Goal: Task Accomplishment & Management: Complete application form

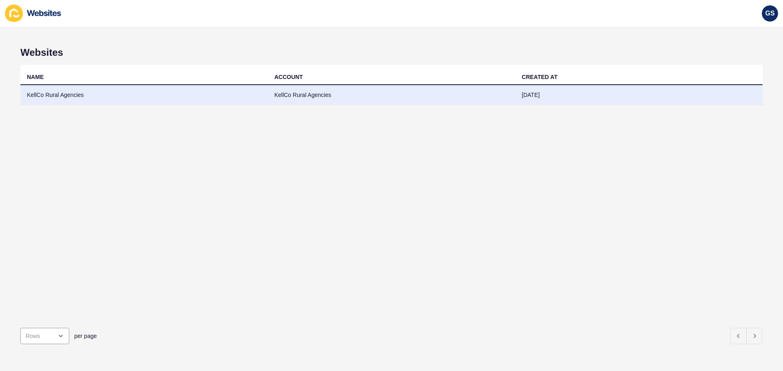
click at [87, 93] on td "KellCo Rural Agencies" at bounding box center [143, 95] width 247 height 20
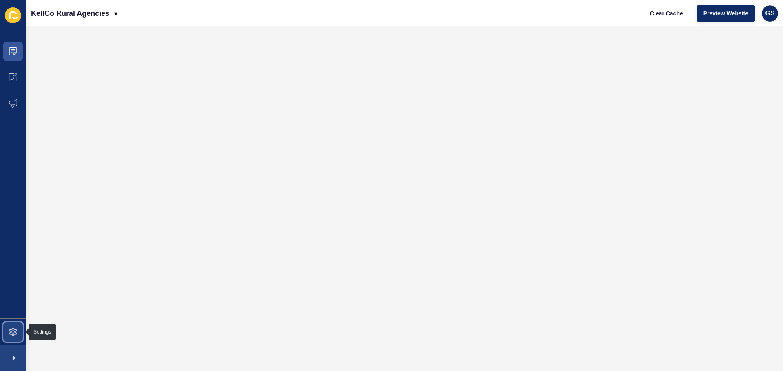
click at [9, 334] on span at bounding box center [13, 332] width 26 height 26
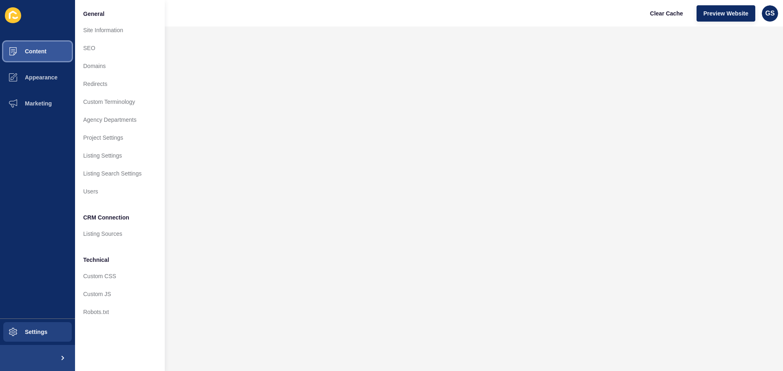
click at [43, 54] on span "Content" at bounding box center [23, 51] width 48 height 7
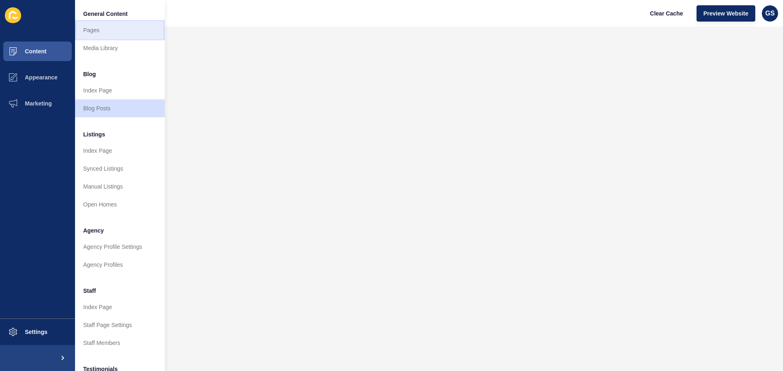
click at [110, 29] on link "Pages" at bounding box center [120, 30] width 90 height 18
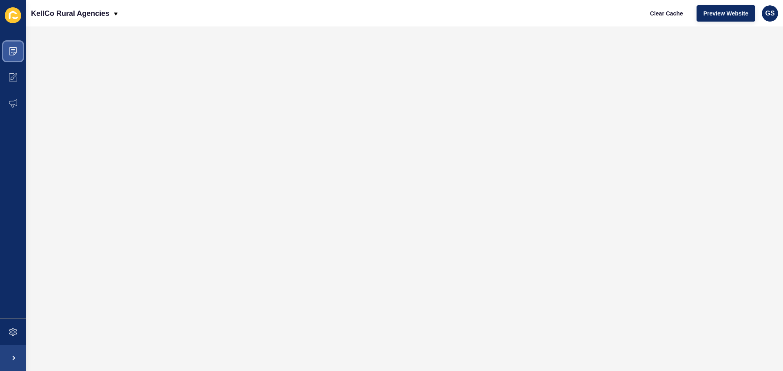
click at [16, 54] on icon at bounding box center [13, 51] width 8 height 8
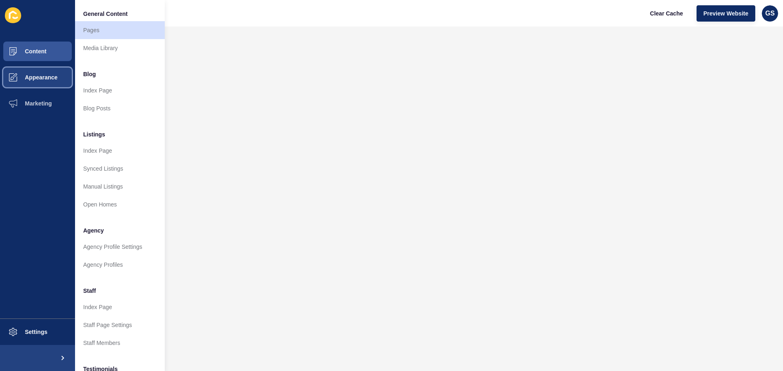
click at [64, 81] on button "Appearance" at bounding box center [37, 77] width 75 height 26
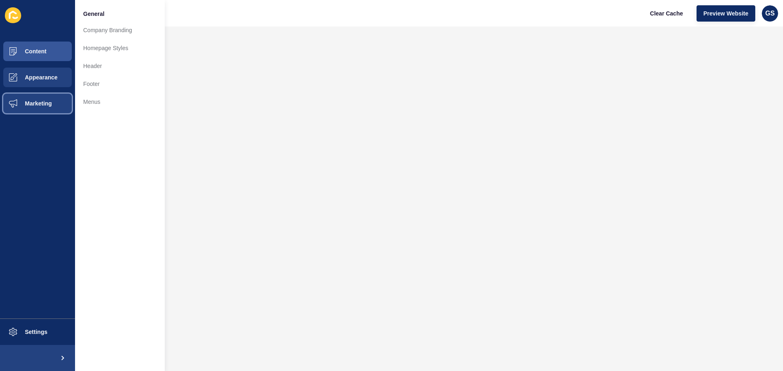
click at [53, 99] on button "Marketing" at bounding box center [37, 103] width 75 height 26
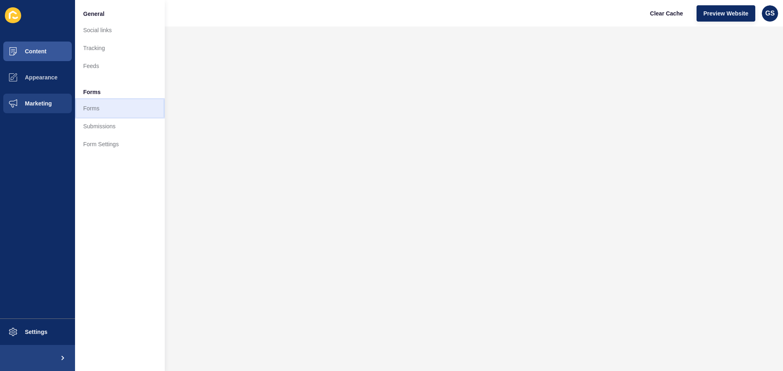
click at [98, 104] on link "Forms" at bounding box center [120, 108] width 90 height 18
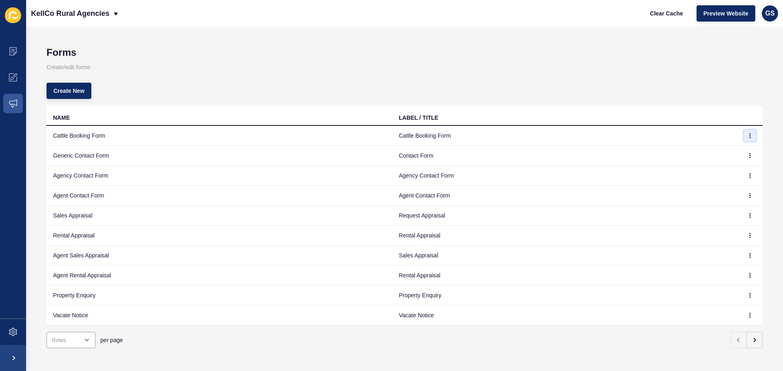
click at [747, 135] on icon "button" at bounding box center [749, 135] width 5 height 5
click at [726, 150] on link "Edit" at bounding box center [720, 152] width 57 height 18
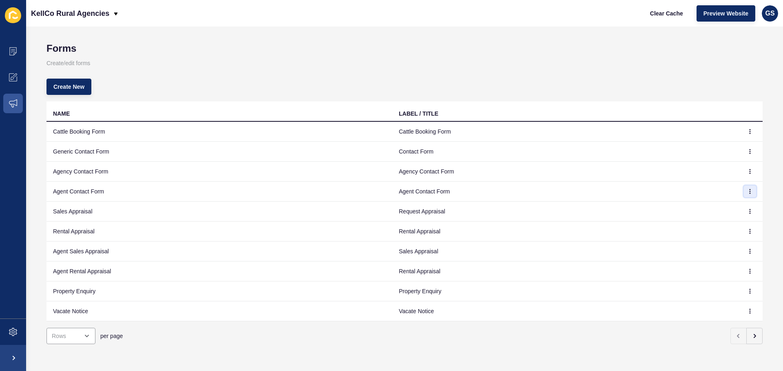
click at [750, 190] on icon "button" at bounding box center [750, 192] width 0 height 4
click at [721, 199] on link "Edit" at bounding box center [720, 202] width 57 height 18
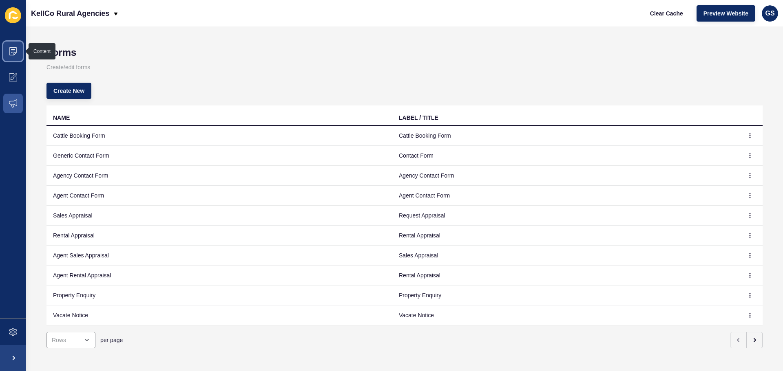
click at [17, 51] on span at bounding box center [13, 51] width 26 height 26
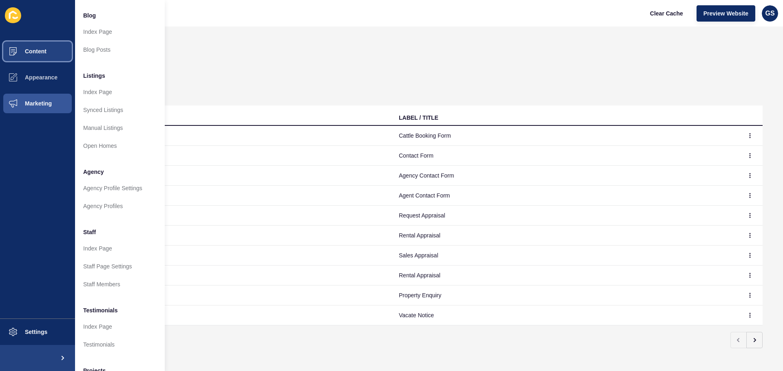
scroll to position [112, 0]
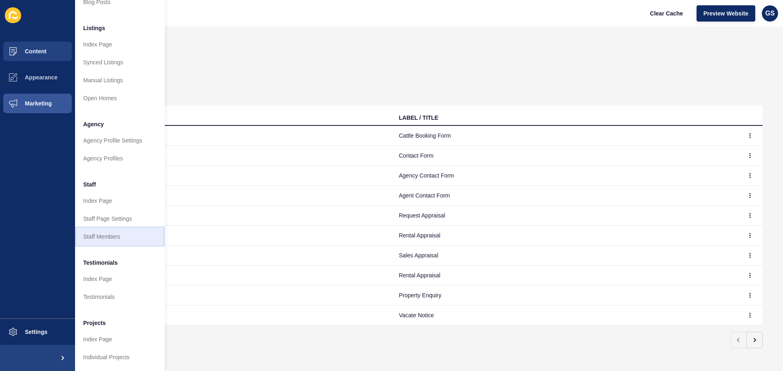
click at [132, 228] on link "Staff Members" at bounding box center [120, 237] width 90 height 18
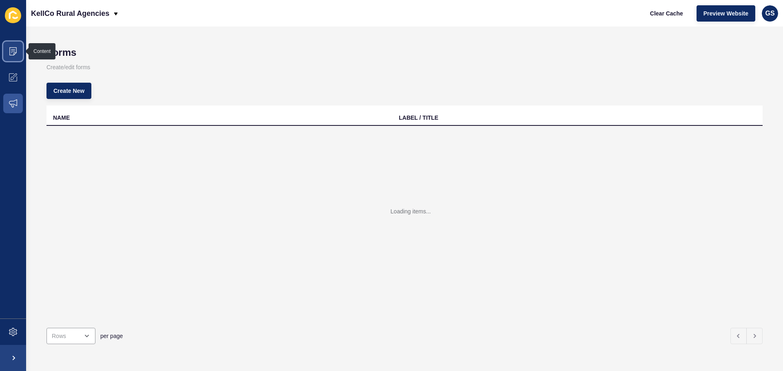
click at [18, 49] on span at bounding box center [13, 51] width 26 height 26
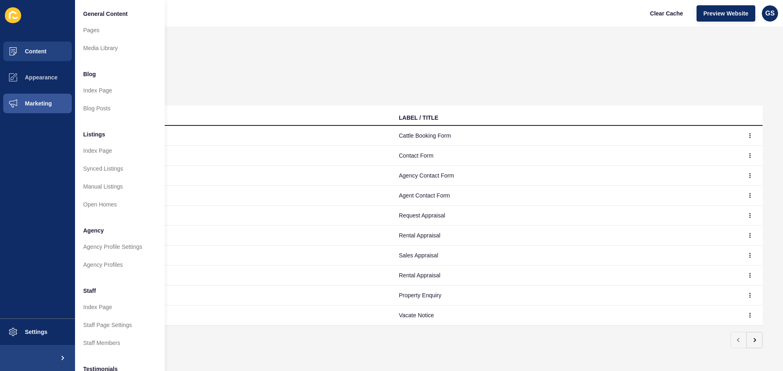
click at [371, 29] on div "Forms Create/edit forms Create New NAME LABEL / TITLE Cattle Booking Form Cattl…" at bounding box center [404, 198] width 756 height 345
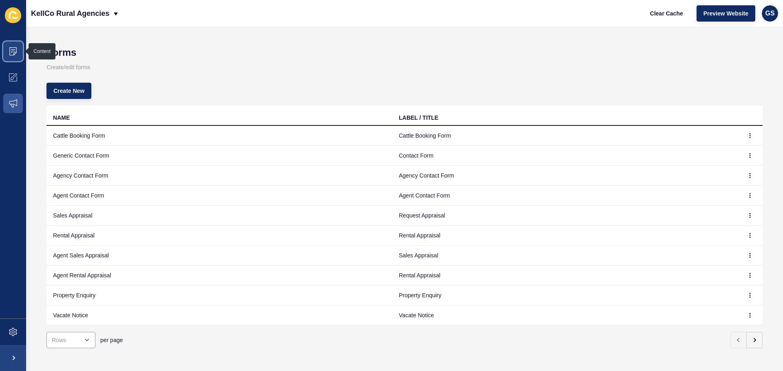
click at [9, 58] on span at bounding box center [13, 51] width 26 height 26
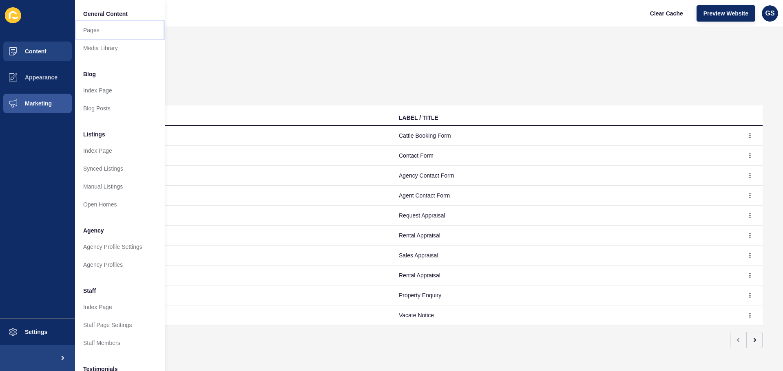
click at [104, 30] on link "Pages" at bounding box center [120, 30] width 90 height 18
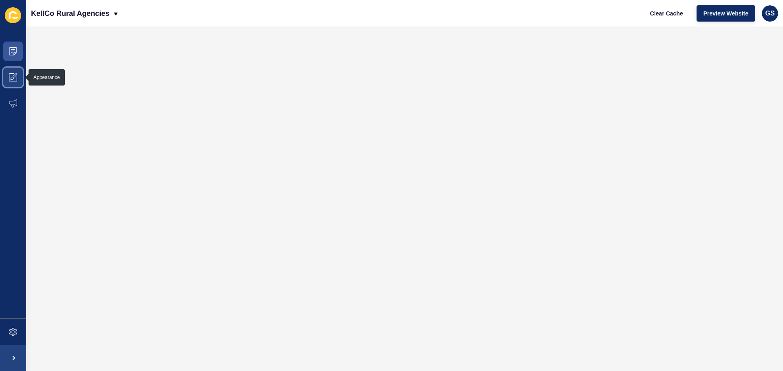
click at [12, 78] on icon at bounding box center [13, 77] width 8 height 8
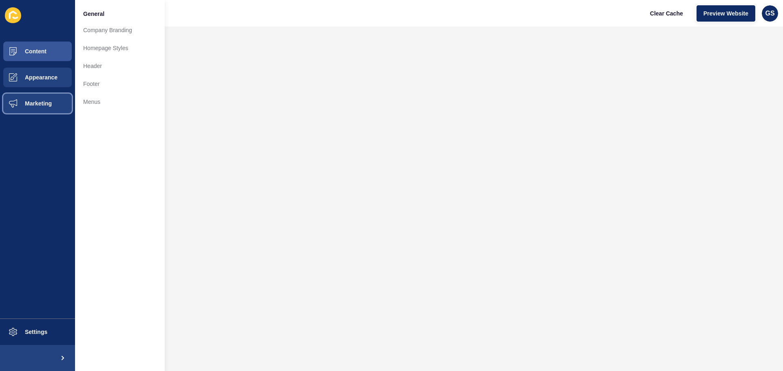
click at [55, 108] on button "Marketing" at bounding box center [37, 103] width 75 height 26
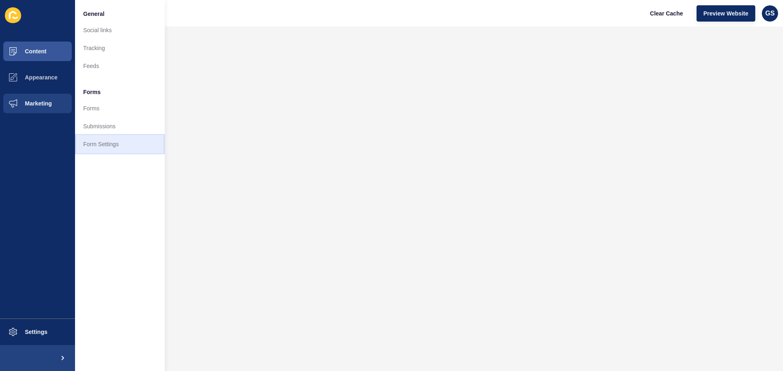
click at [110, 137] on link "Form Settings" at bounding box center [120, 144] width 90 height 18
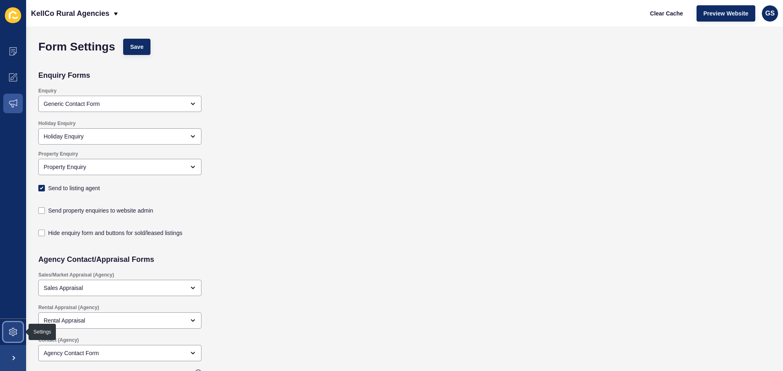
click at [13, 328] on span at bounding box center [13, 332] width 26 height 26
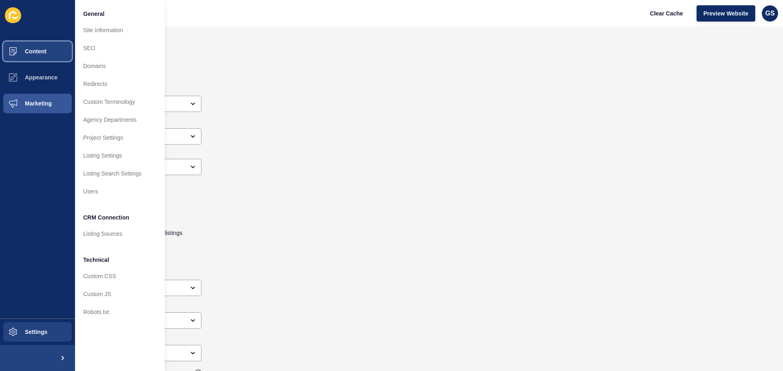
click at [42, 49] on span "Content" at bounding box center [23, 51] width 48 height 7
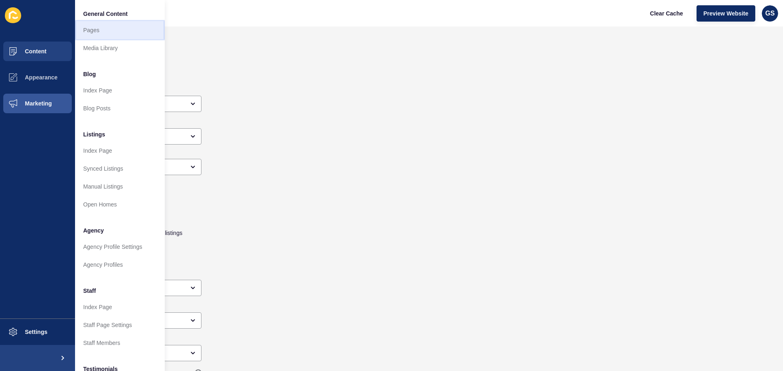
click at [115, 30] on link "Pages" at bounding box center [120, 30] width 90 height 18
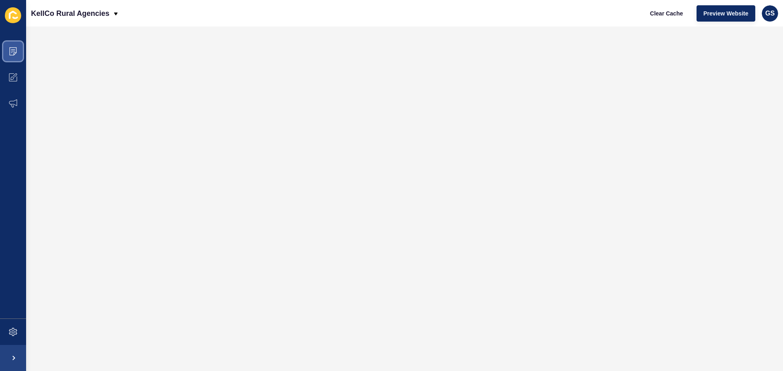
click at [15, 51] on icon at bounding box center [13, 51] width 8 height 8
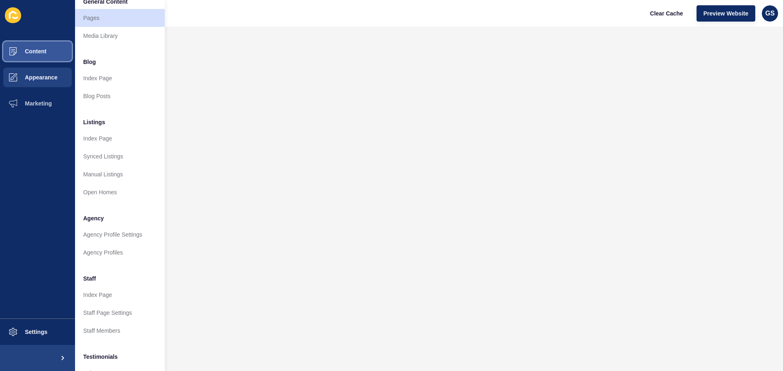
scroll to position [4, 0]
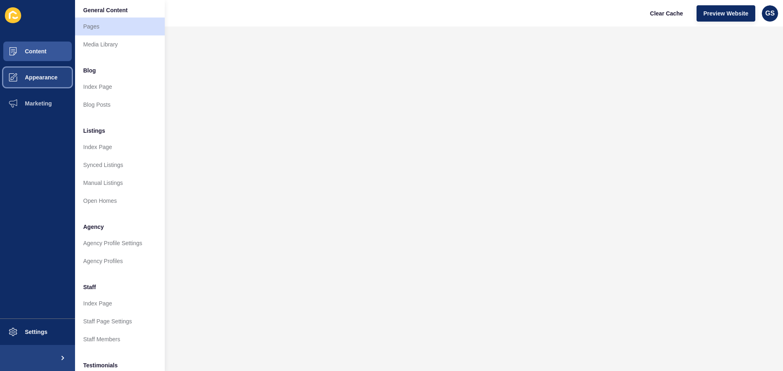
click at [39, 73] on button "Appearance" at bounding box center [37, 77] width 75 height 26
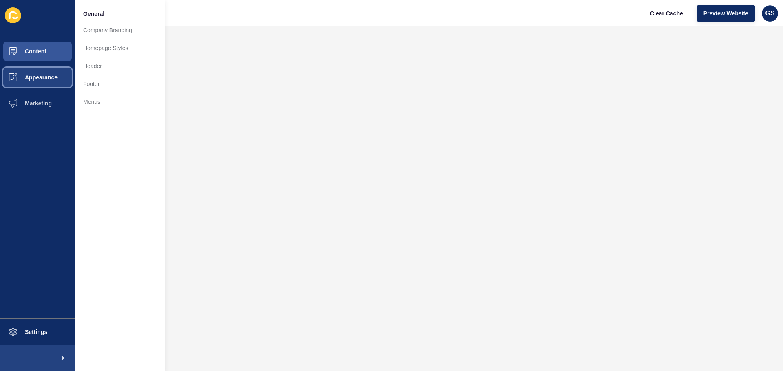
scroll to position [0, 0]
click at [46, 100] on button "Marketing" at bounding box center [37, 103] width 75 height 26
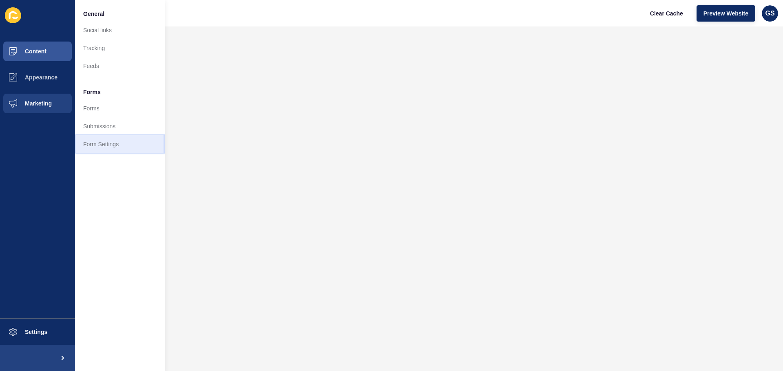
click at [113, 143] on link "Form Settings" at bounding box center [120, 144] width 90 height 18
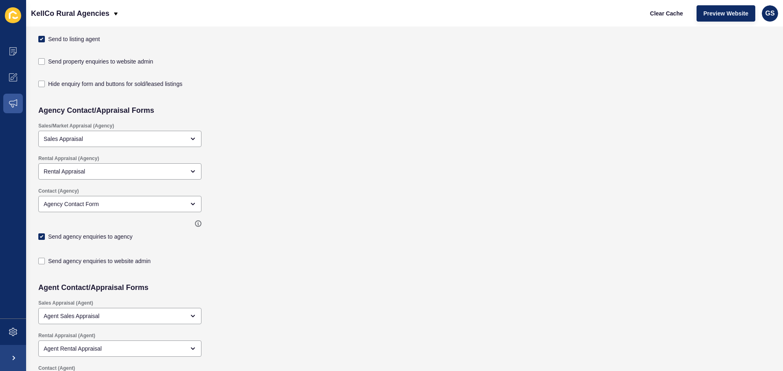
scroll to position [163, 0]
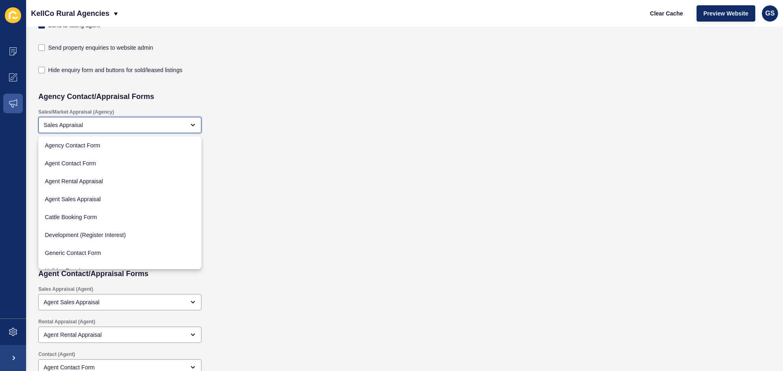
click at [154, 127] on div "Sales Appraisal" at bounding box center [114, 125] width 141 height 8
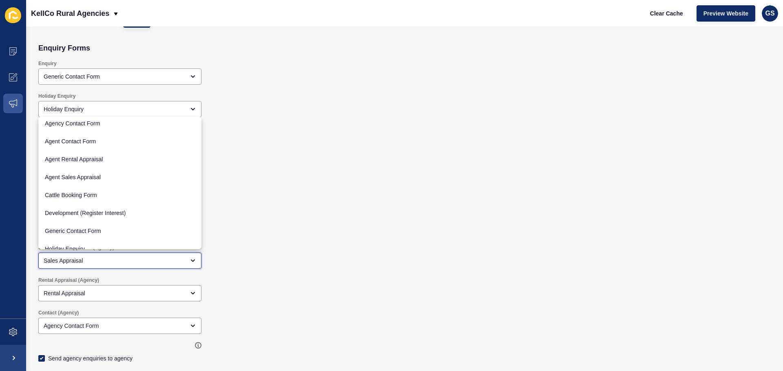
scroll to position [0, 0]
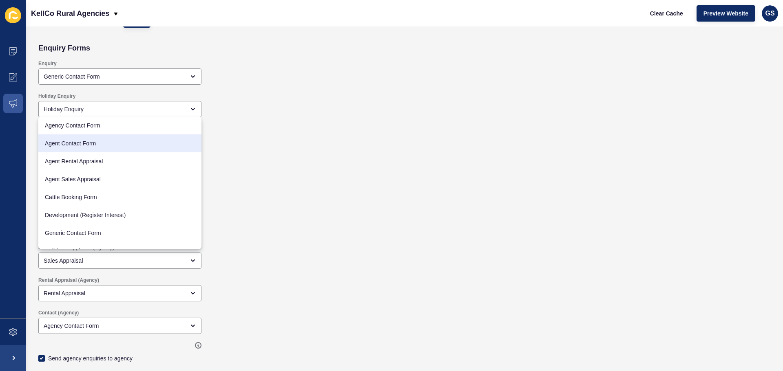
click at [334, 130] on div "Property Enquiry Property Enquiry Send to listing agent" at bounding box center [330, 145] width 592 height 52
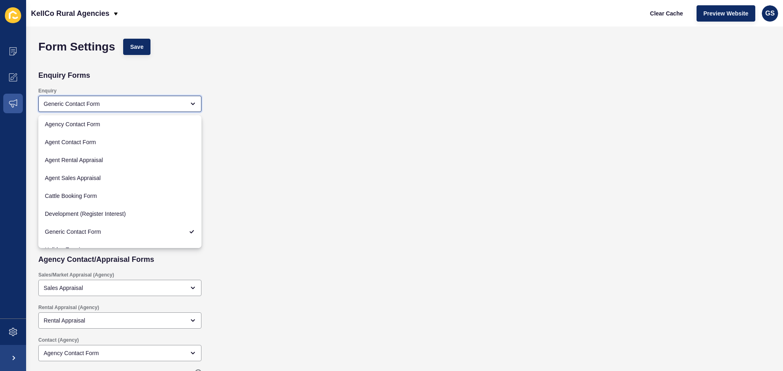
click at [168, 106] on div "Generic Contact Form" at bounding box center [114, 104] width 141 height 8
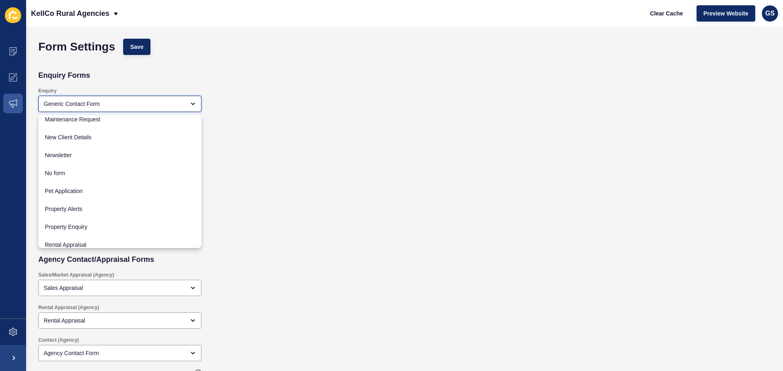
scroll to position [136, 0]
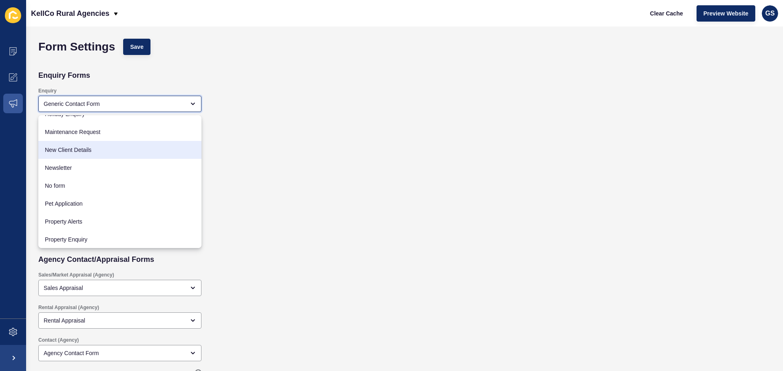
click at [93, 149] on span "New Client Details" at bounding box center [120, 150] width 150 height 8
type input "New Client Details"
checkbox input "true"
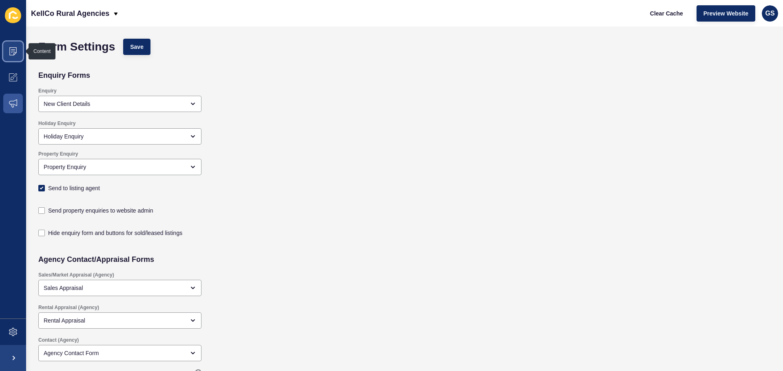
click at [15, 45] on span at bounding box center [13, 51] width 26 height 26
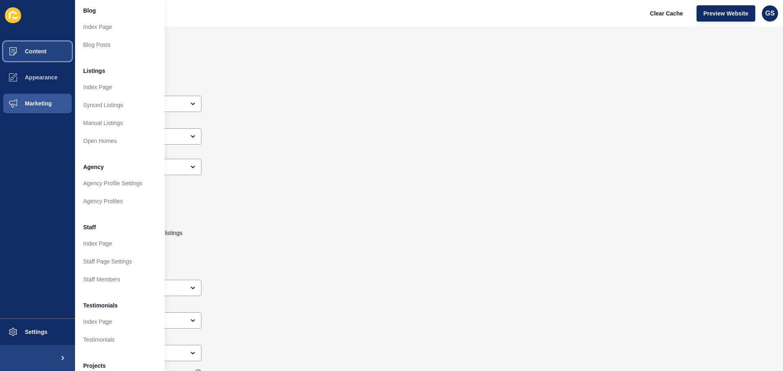
scroll to position [0, 0]
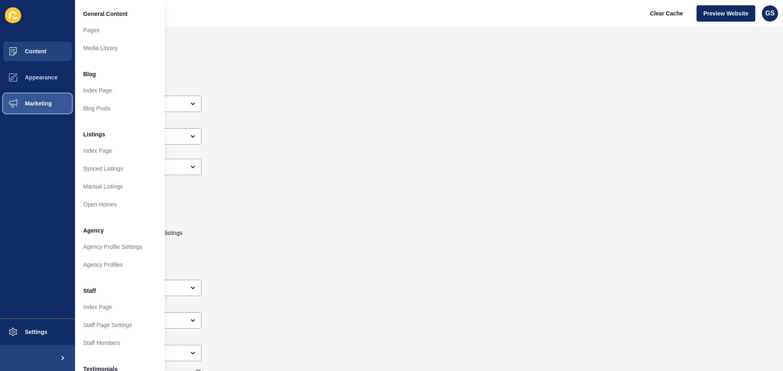
click at [46, 103] on span "Marketing" at bounding box center [25, 103] width 53 height 7
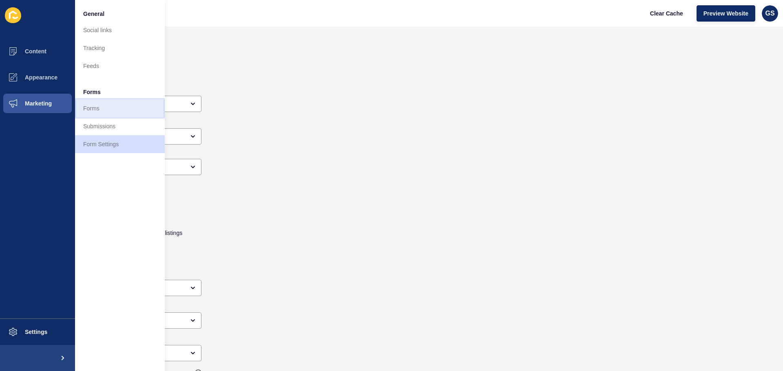
click at [92, 108] on link "Forms" at bounding box center [120, 108] width 90 height 18
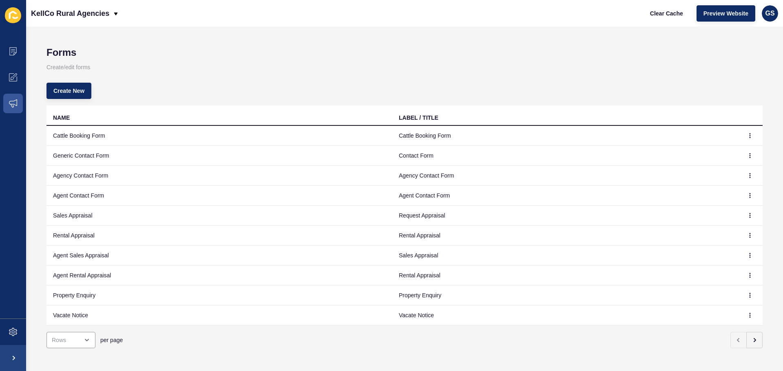
scroll to position [10, 0]
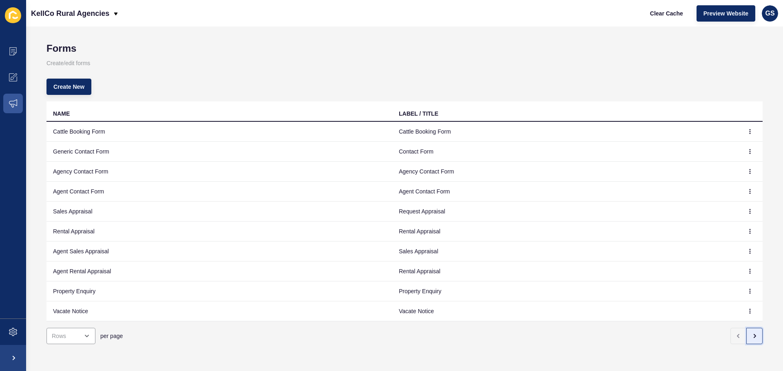
click at [751, 333] on icon "button" at bounding box center [754, 336] width 7 height 7
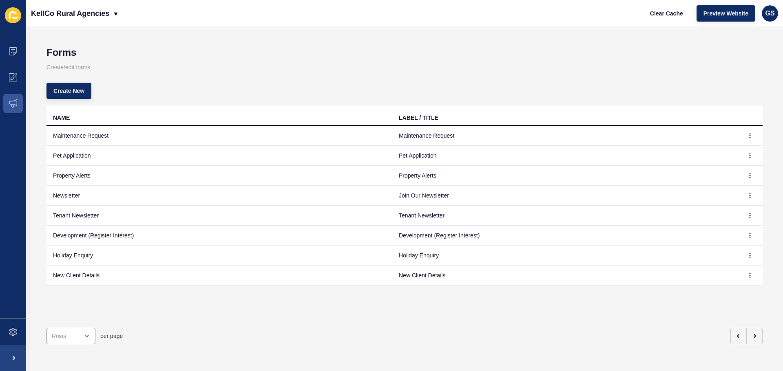
scroll to position [0, 0]
click at [747, 276] on icon "button" at bounding box center [749, 275] width 5 height 5
click at [716, 289] on link "Edit" at bounding box center [720, 292] width 57 height 18
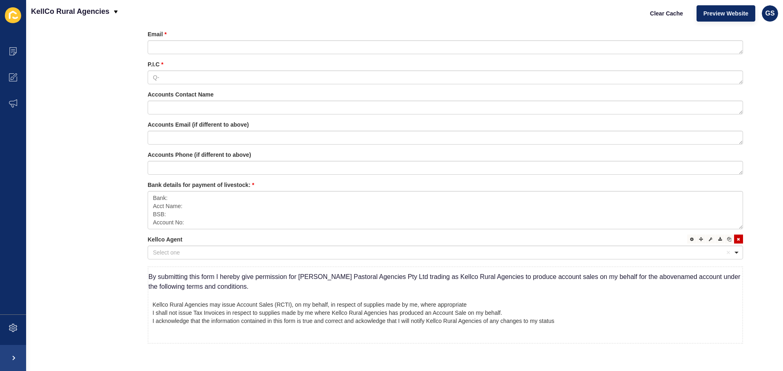
scroll to position [523, 0]
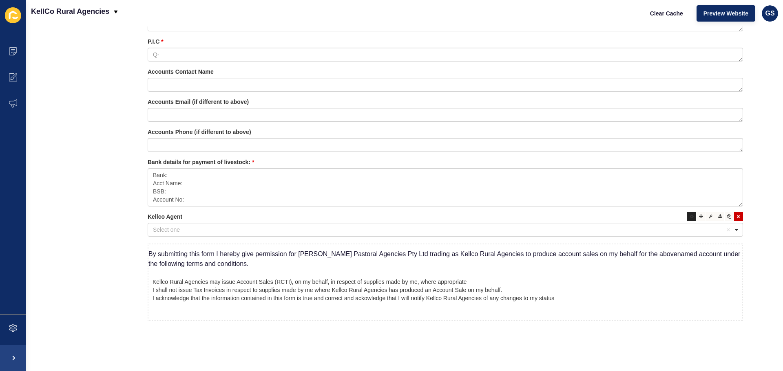
click at [688, 212] on div at bounding box center [691, 216] width 9 height 9
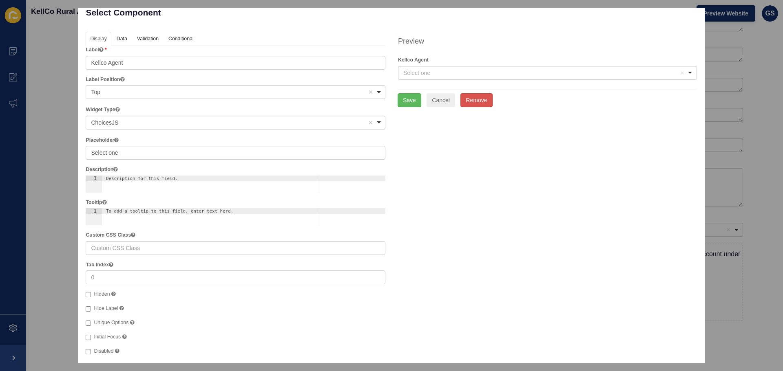
scroll to position [0, 0]
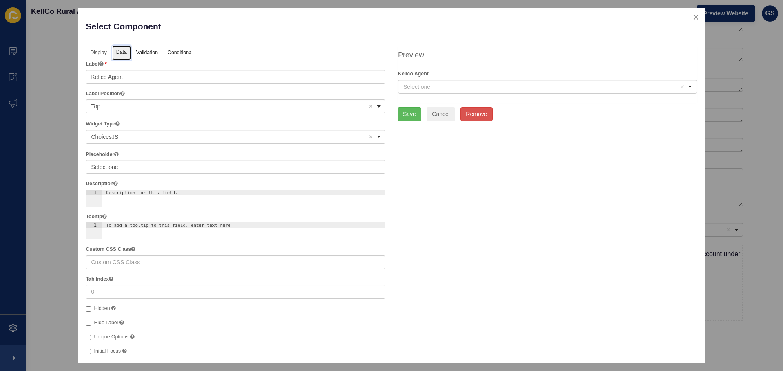
click at [121, 48] on link "Data" at bounding box center [121, 53] width 19 height 15
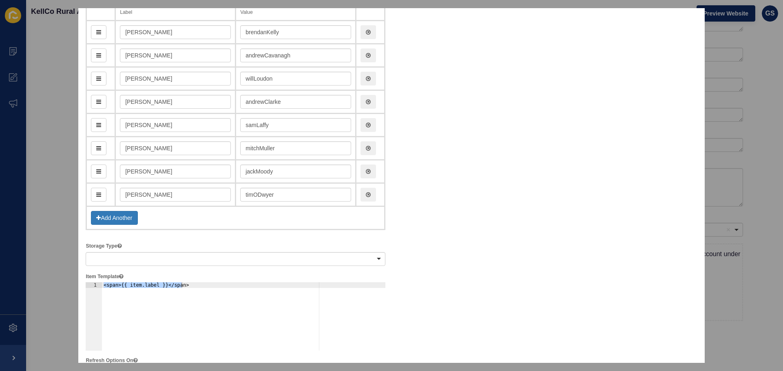
scroll to position [136, 0]
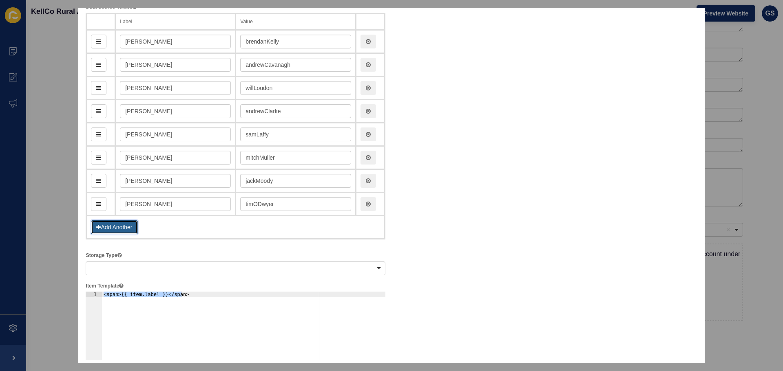
click at [117, 225] on button "Add Another" at bounding box center [114, 227] width 46 height 14
click at [161, 201] on input "text" at bounding box center [175, 204] width 111 height 14
type input "lA"
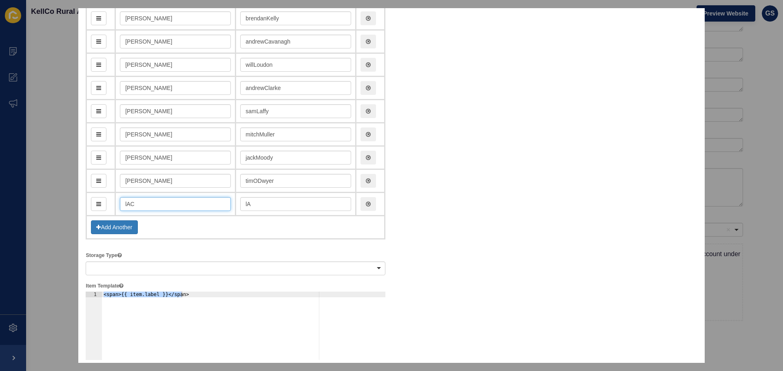
type input "lACK"
type input "lAck"
type input "lA"
type input "l"
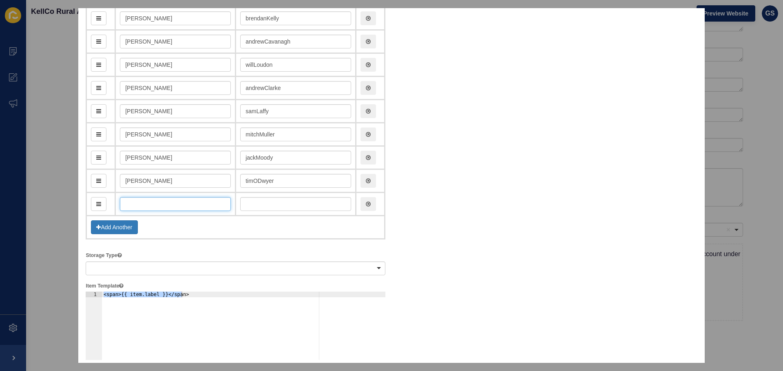
type input "L"
type input "l"
type input "La"
type input "la"
type input "[PERSON_NAME]"
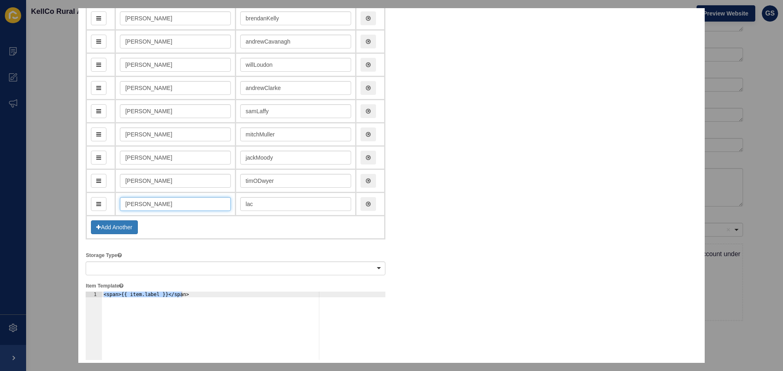
type input "[PERSON_NAME]"
type input "Lachla"
type input "lachla"
type input "Lachlan"
type input "lachlan"
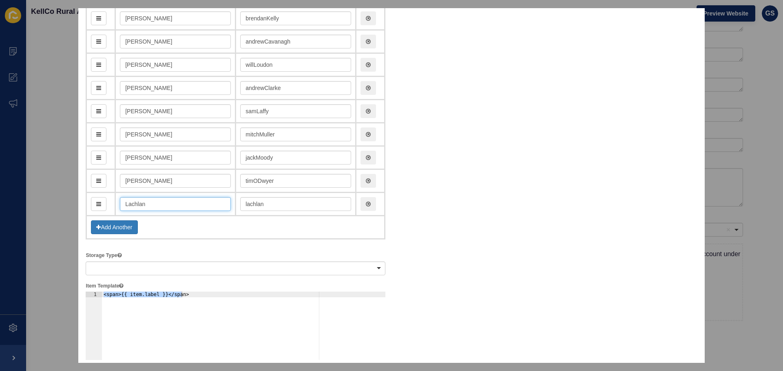
type input "Lachlan D"
type input "lachlanD"
type input "Lachlan Da"
type input "lachlanDa"
type input "[PERSON_NAME]"
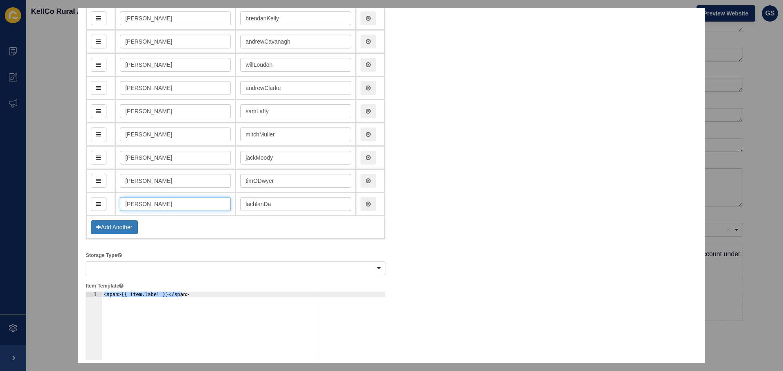
type input "lachlanDarr"
type input "[PERSON_NAME]"
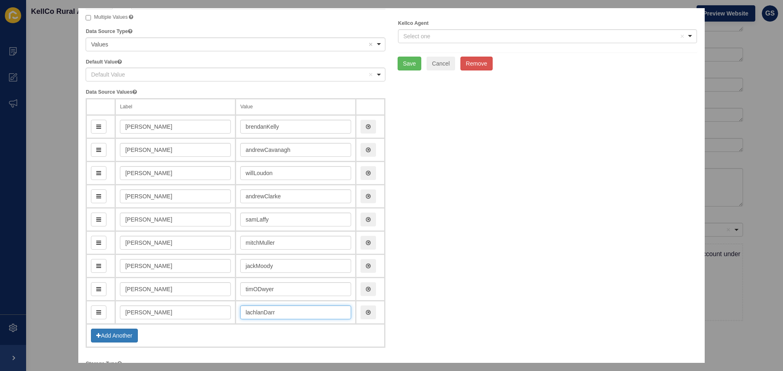
scroll to position [0, 0]
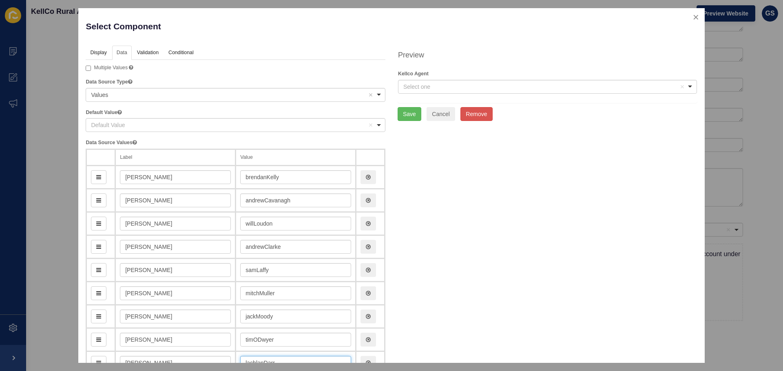
click at [414, 89] on div "Select one Remove item" at bounding box center [541, 87] width 276 height 8
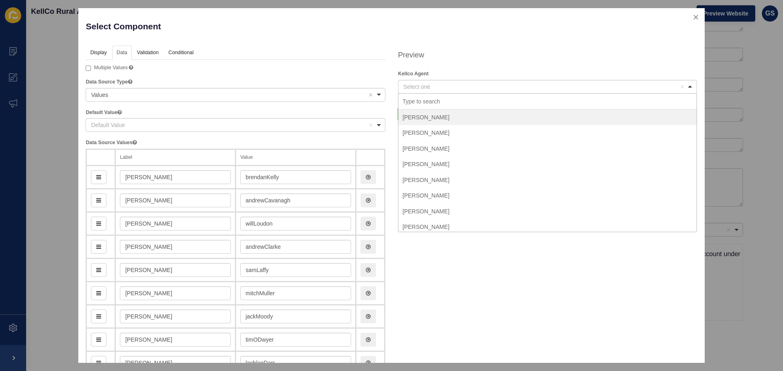
scroll to position [19, 0]
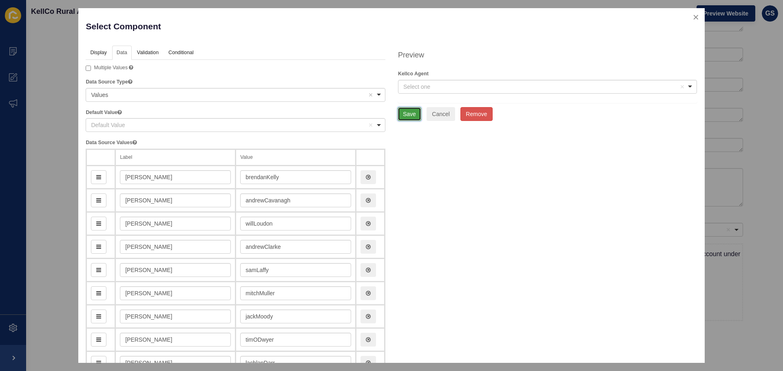
click at [408, 116] on button "Save" at bounding box center [409, 114] width 24 height 14
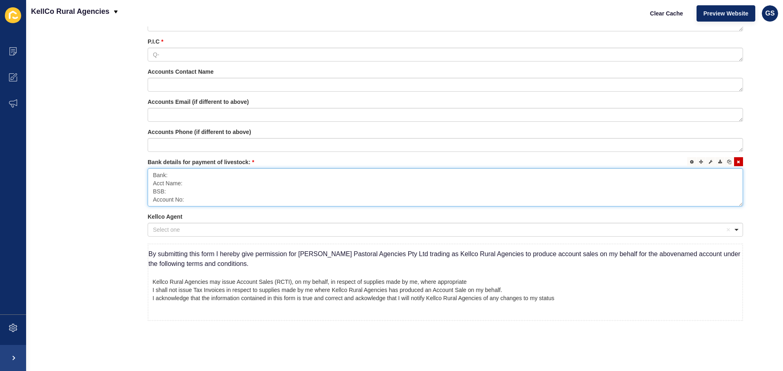
click at [203, 170] on textarea "Bank: Acct Name: BSB: Account No:" at bounding box center [445, 187] width 595 height 38
click at [216, 179] on textarea "Bank: Acct Name: BSB: Account No:" at bounding box center [445, 187] width 595 height 38
click at [205, 186] on textarea "Bank: Acct Name: BSB: Account No:" at bounding box center [445, 187] width 595 height 38
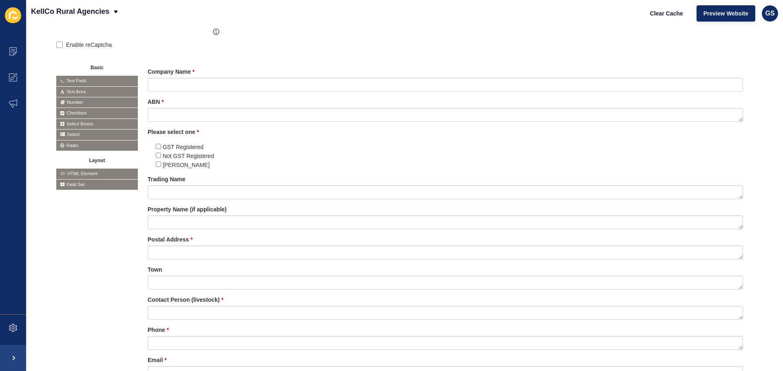
scroll to position [82, 0]
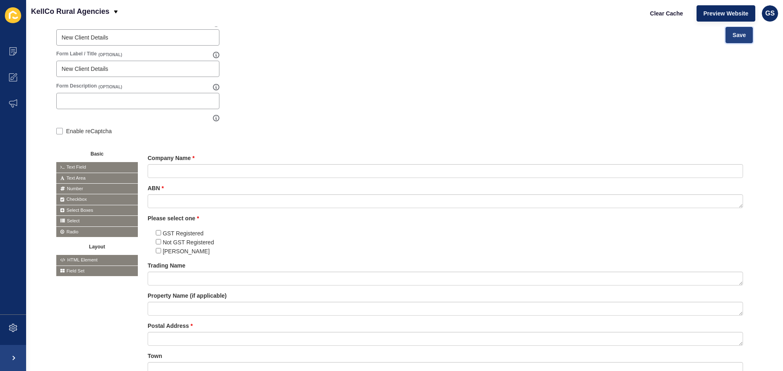
click at [725, 29] on button "Save" at bounding box center [738, 35] width 27 height 16
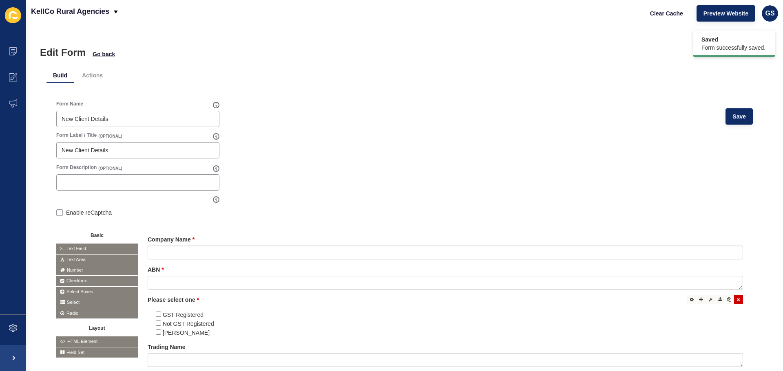
scroll to position [136, 0]
